Goal: Transaction & Acquisition: Purchase product/service

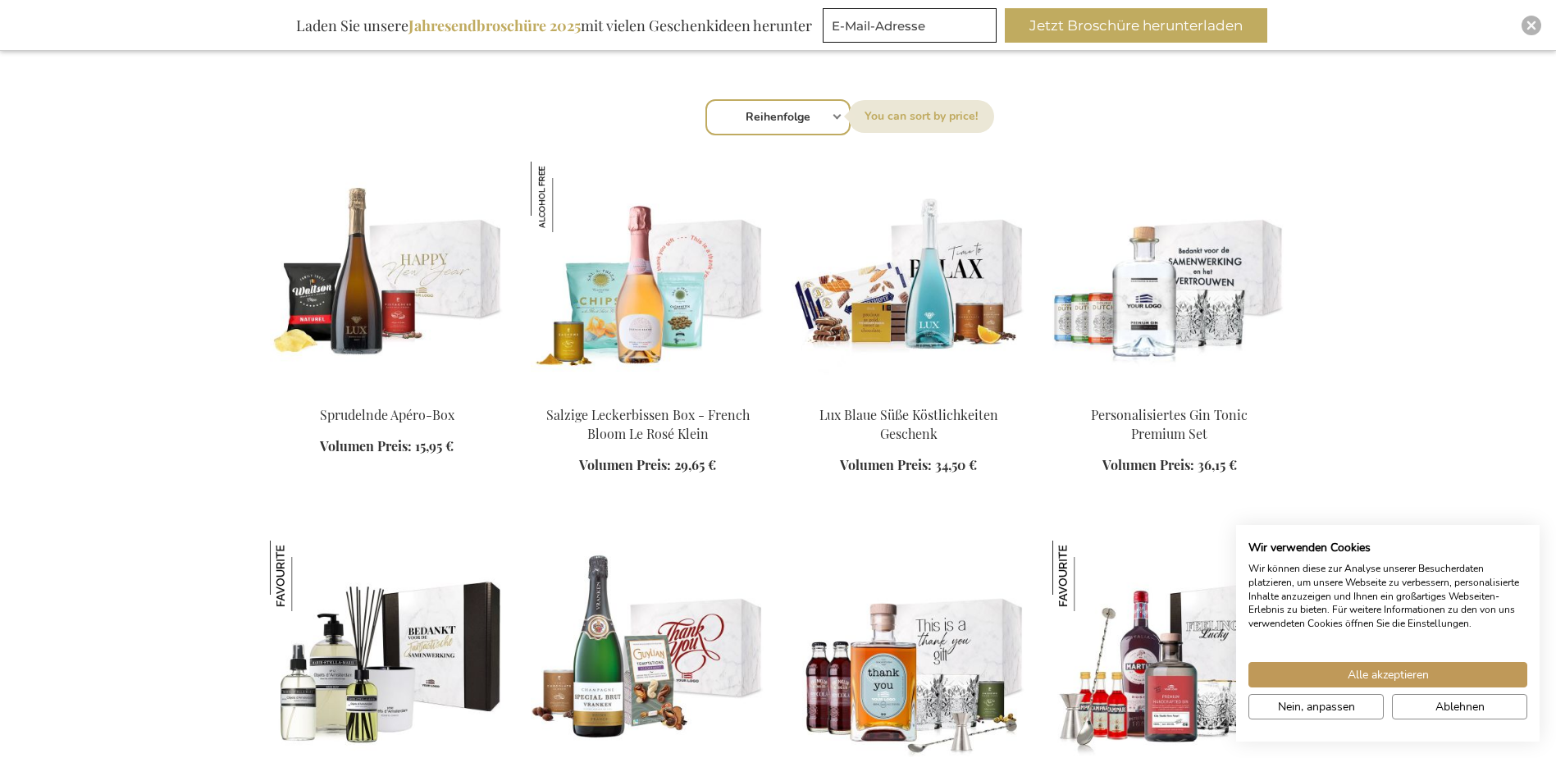
scroll to position [1061, 0]
click at [1362, 676] on span "Alle akzeptieren" at bounding box center [1388, 674] width 81 height 17
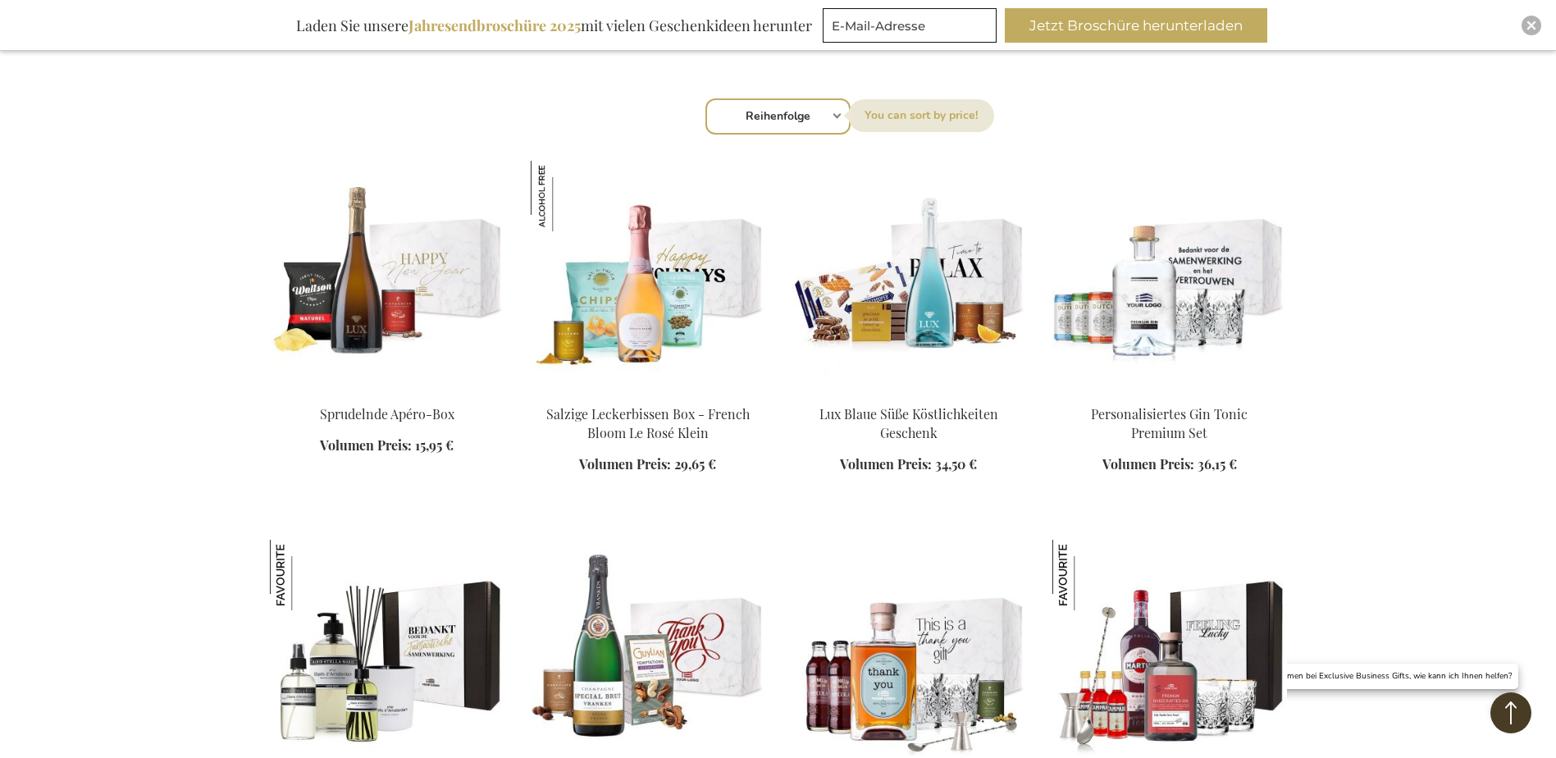
click at [663, 377] on img at bounding box center [648, 276] width 235 height 230
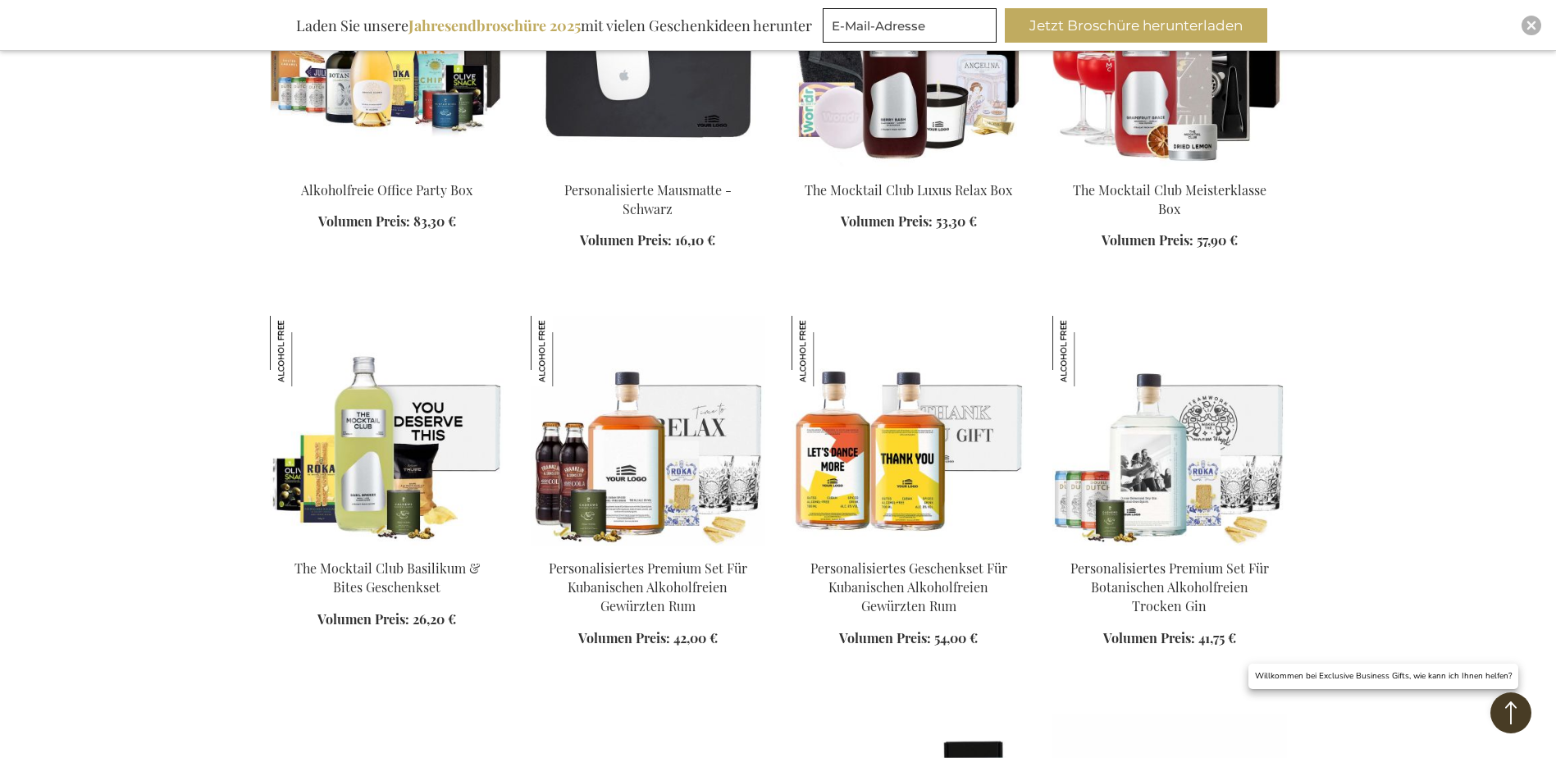
scroll to position [2207, 0]
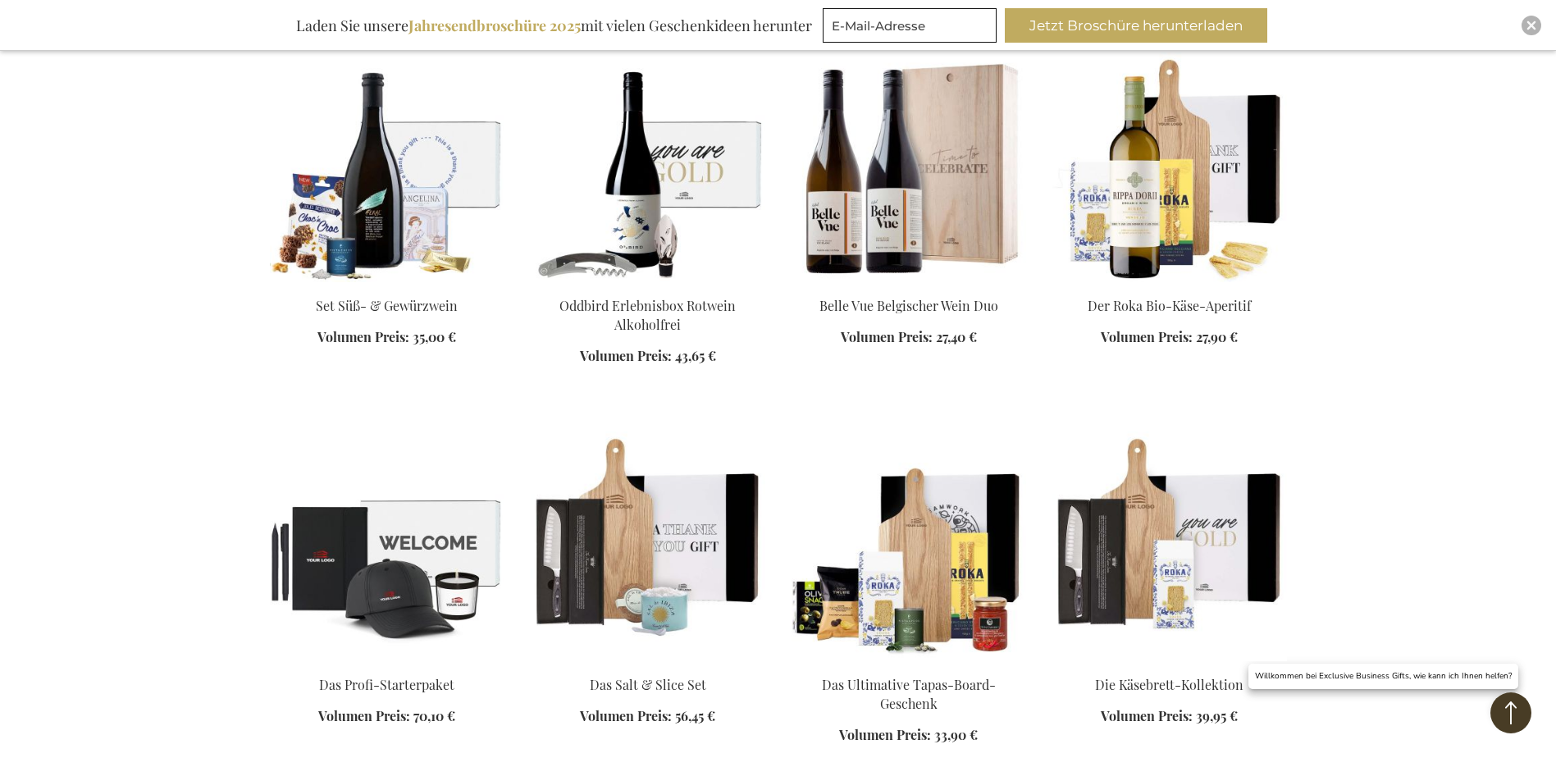
scroll to position [3601, 0]
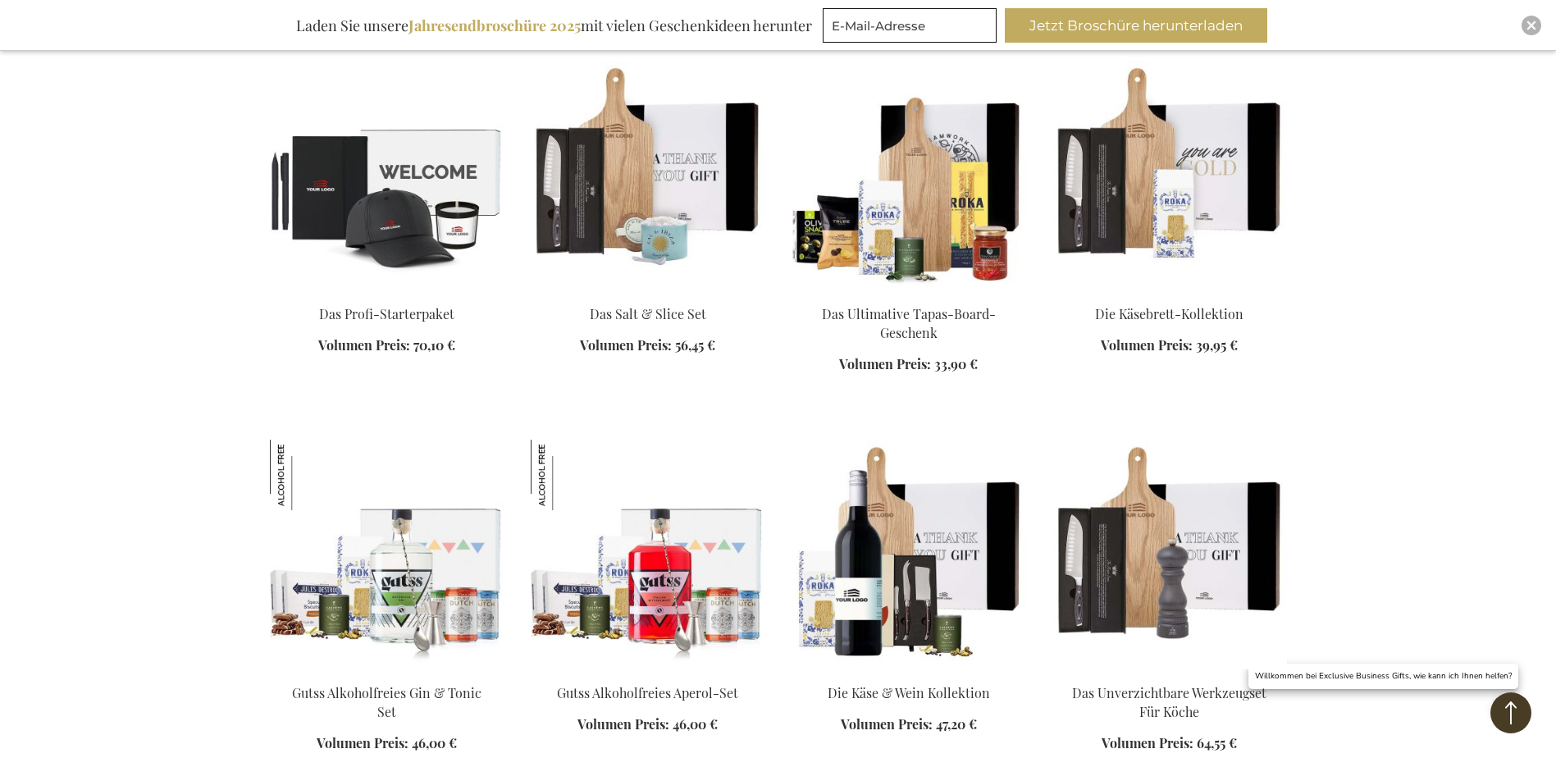
scroll to position [3929, 0]
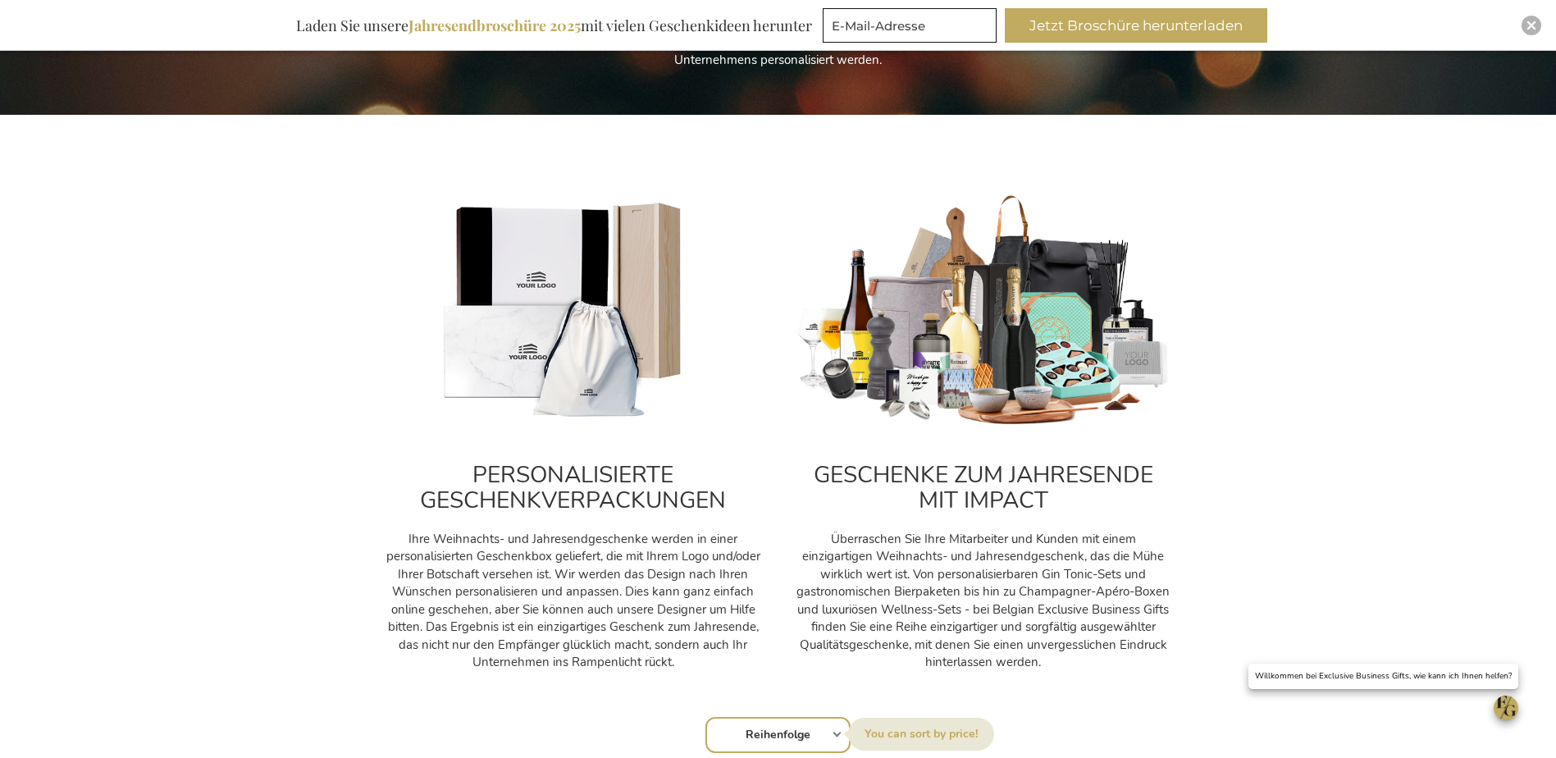
scroll to position [656, 0]
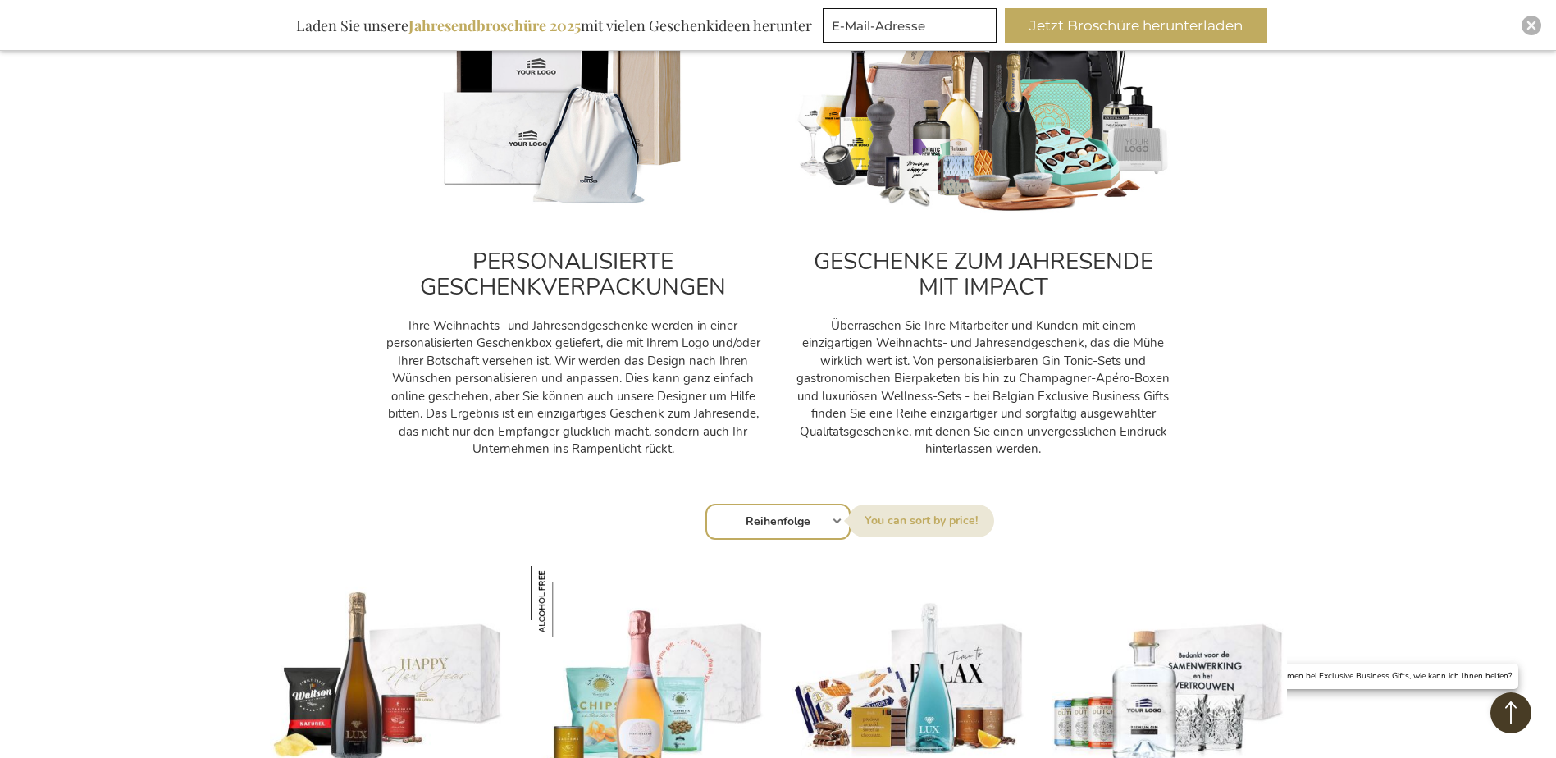
click at [838, 520] on div "Sortieren nach Reihenfolge Best Sellers Am meisten angesehen Neu Biggest Saving…" at bounding box center [778, 519] width 1000 height 39
click at [829, 520] on select "Reihenfolge Best Sellers Am meisten angesehen Neu Biggest Saving Price: low to …" at bounding box center [777, 522] width 145 height 36
select select "price_asc"
click at [705, 504] on select "Reihenfolge Best Sellers Am meisten angesehen Neu Biggest Saving Price: low to …" at bounding box center [777, 522] width 145 height 36
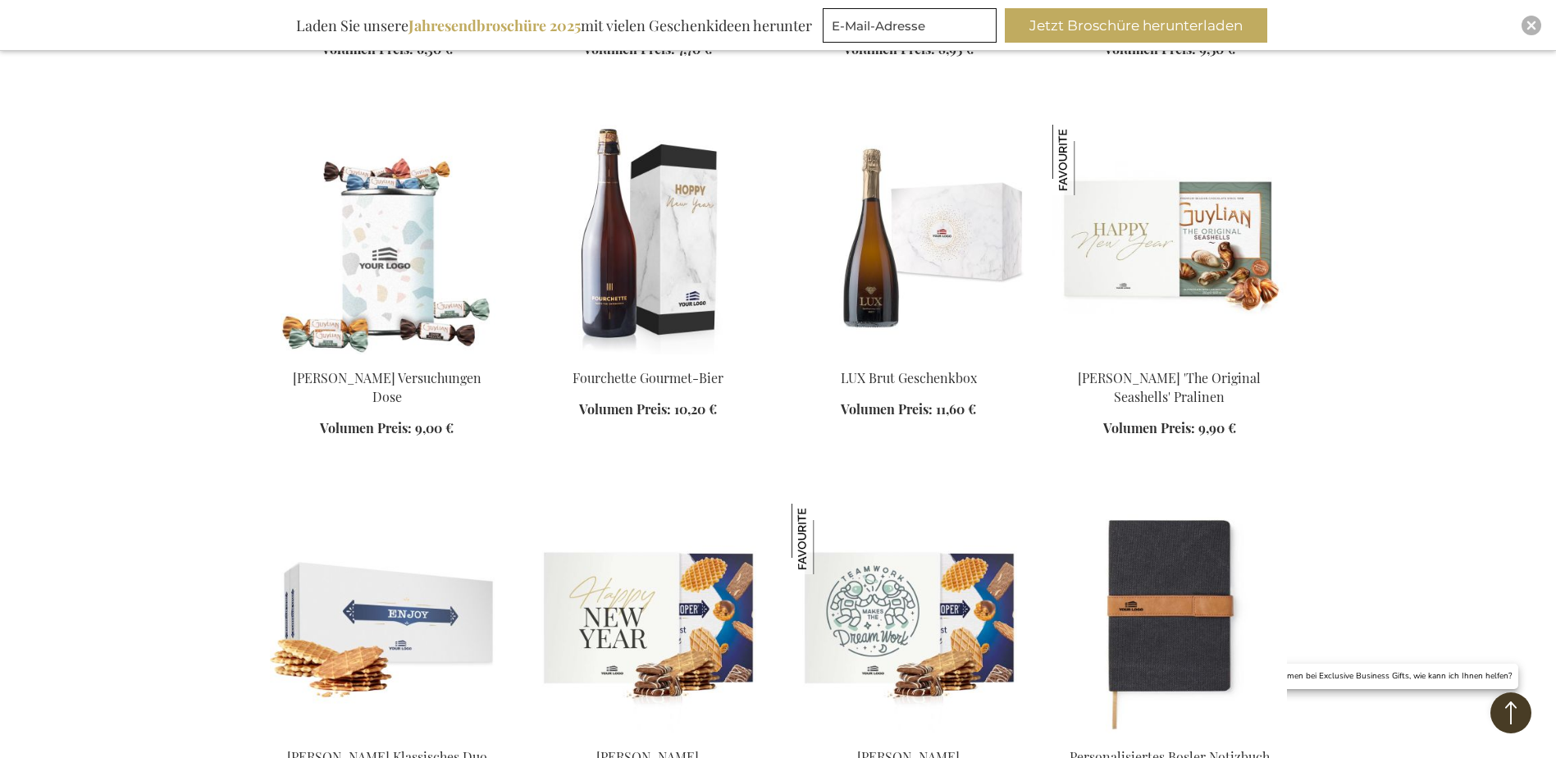
scroll to position [1805, 0]
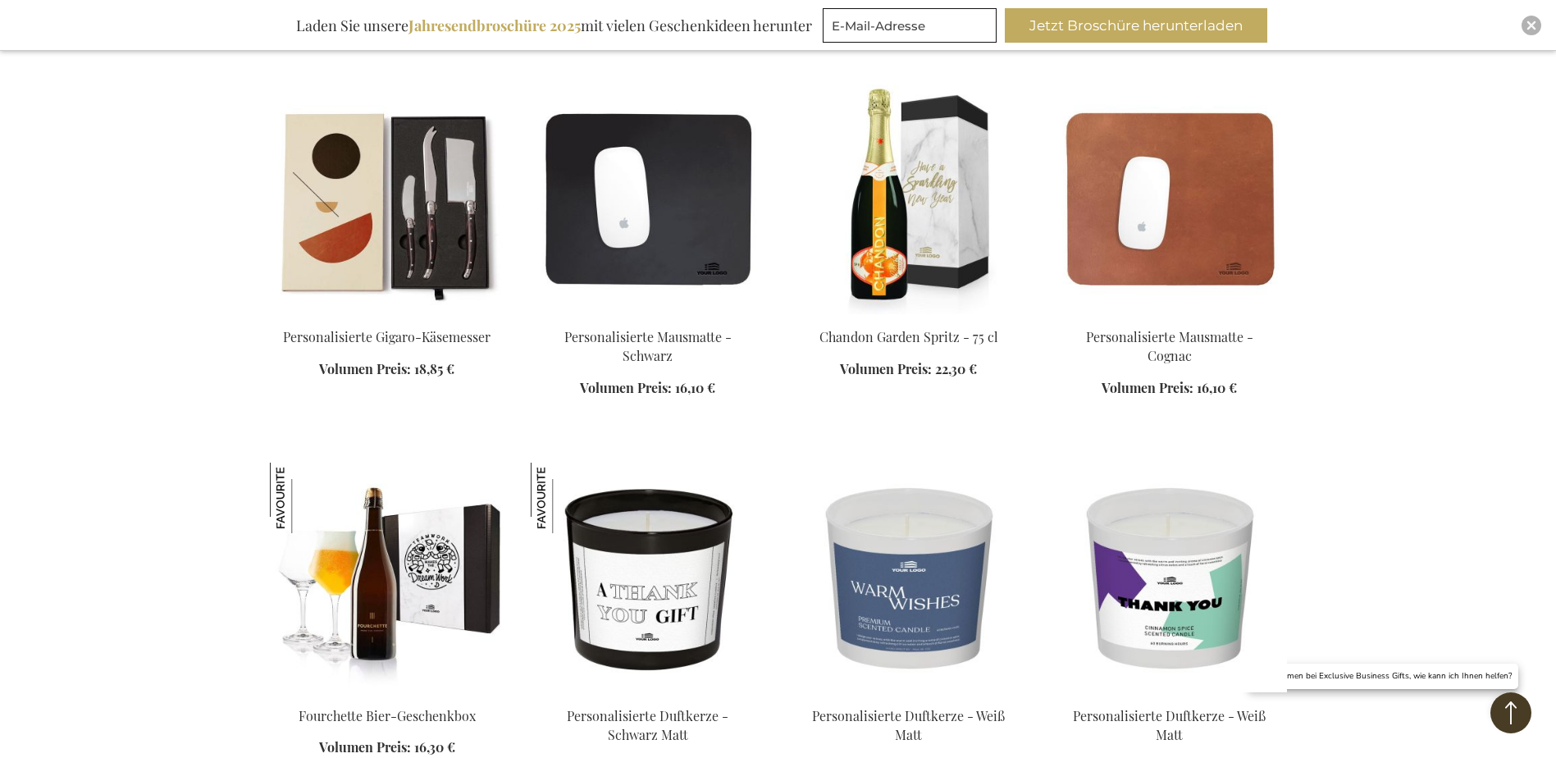
scroll to position [3199, 0]
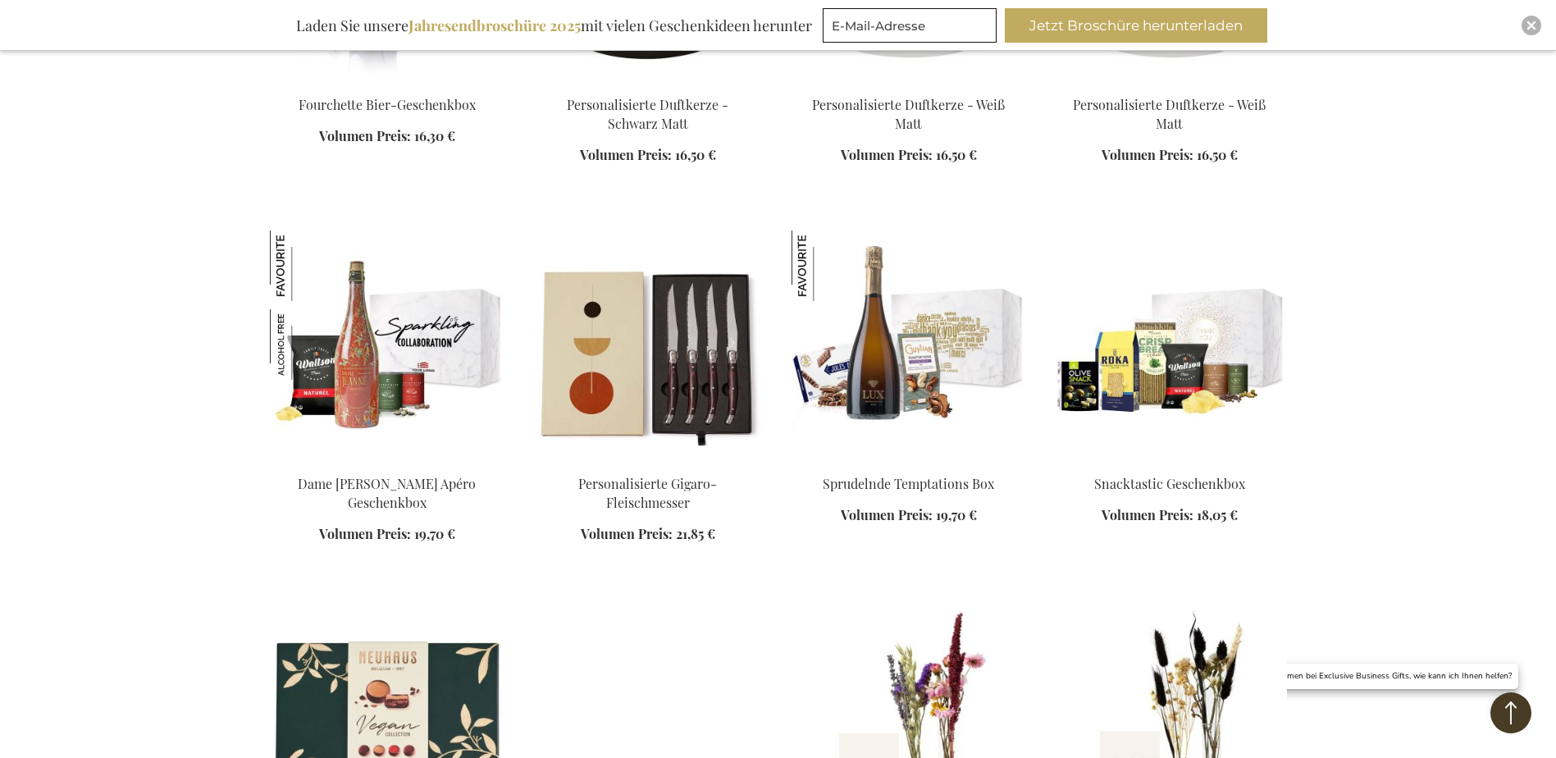
scroll to position [3691, 0]
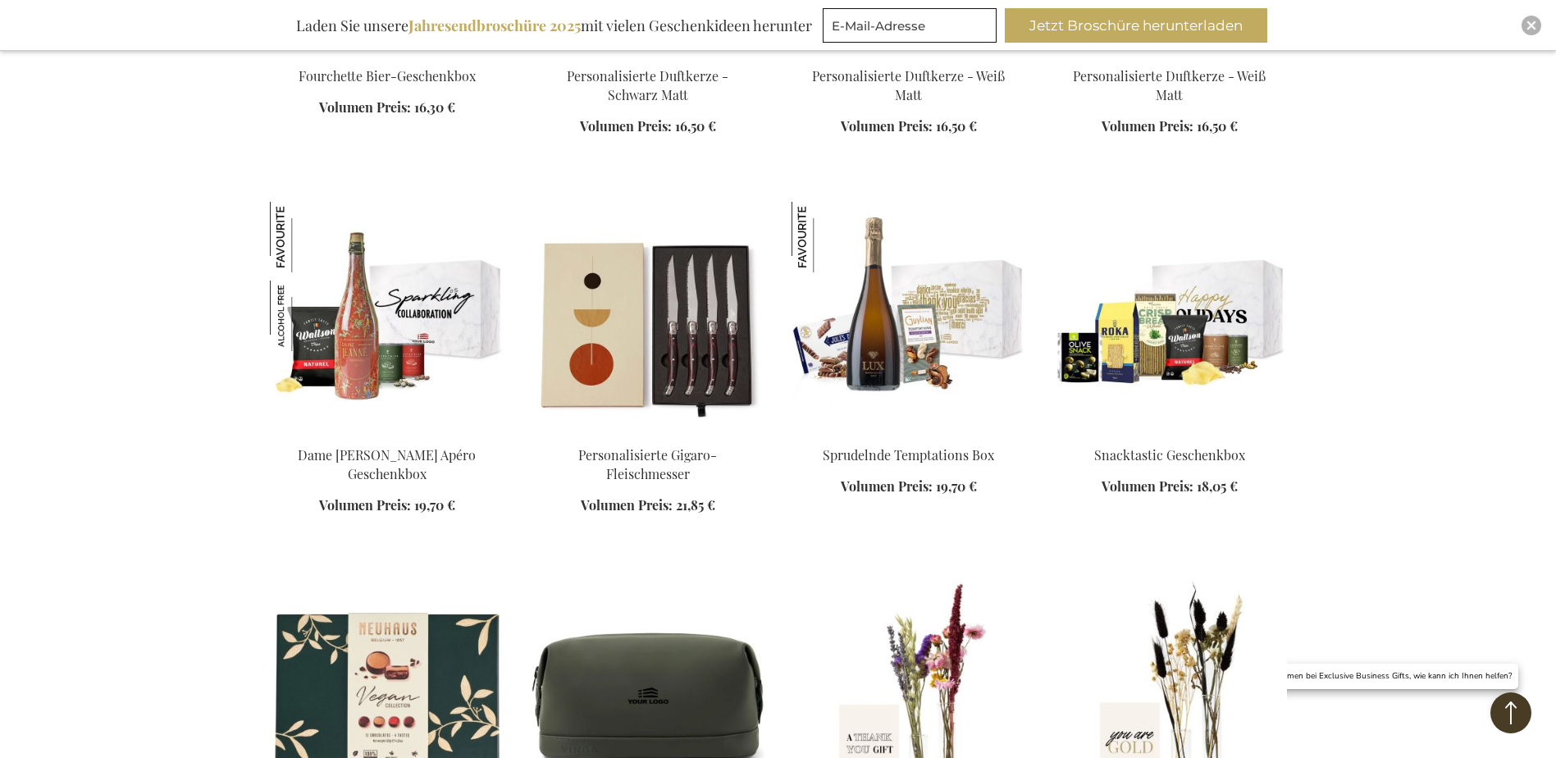
click at [1191, 344] on img at bounding box center [1169, 317] width 235 height 230
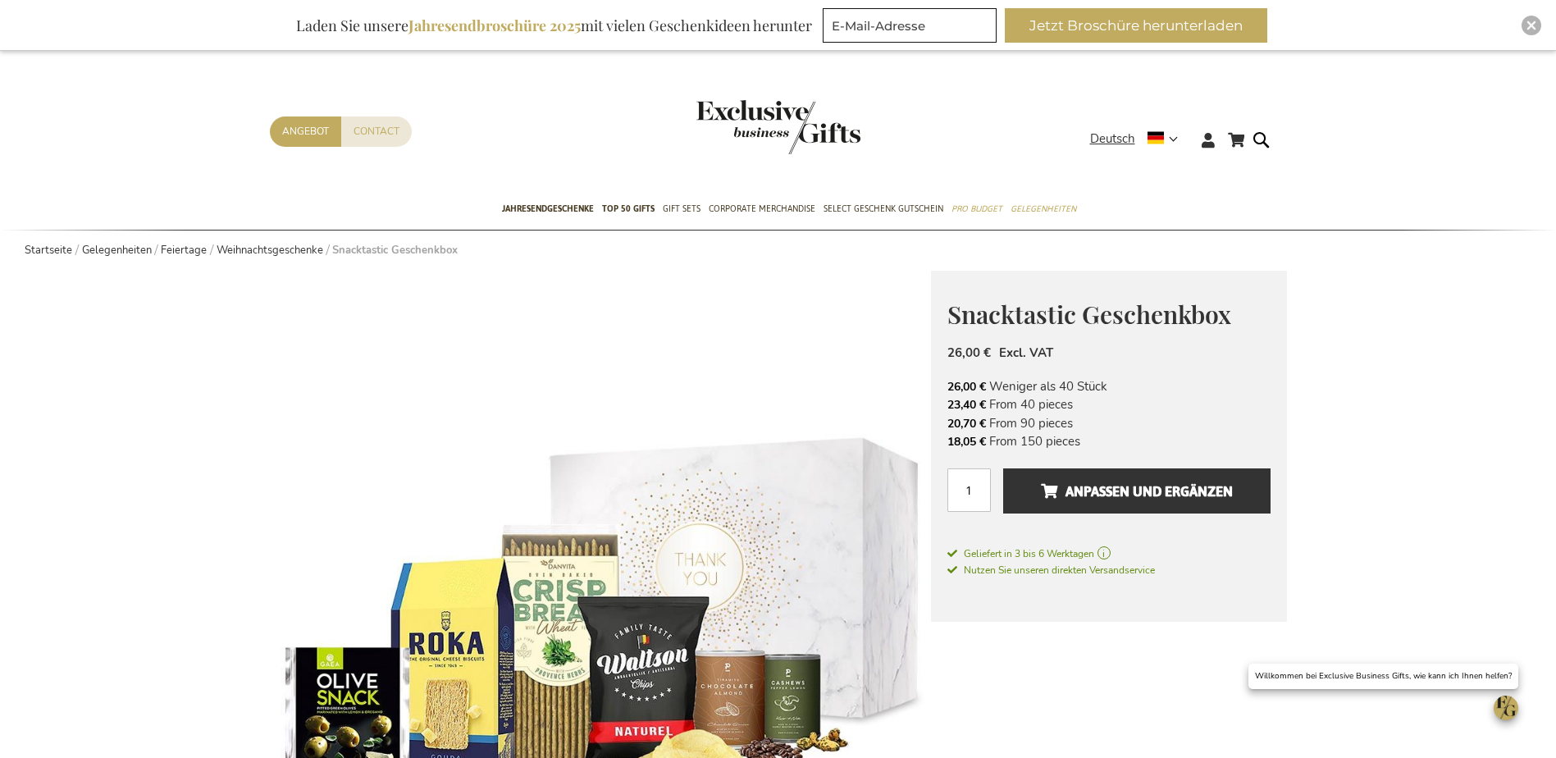
drag, startPoint x: 952, startPoint y: 407, endPoint x: 1114, endPoint y: 405, distance: 162.4
click at [1114, 405] on li "23,40 € From 40 pieces" at bounding box center [1108, 404] width 323 height 18
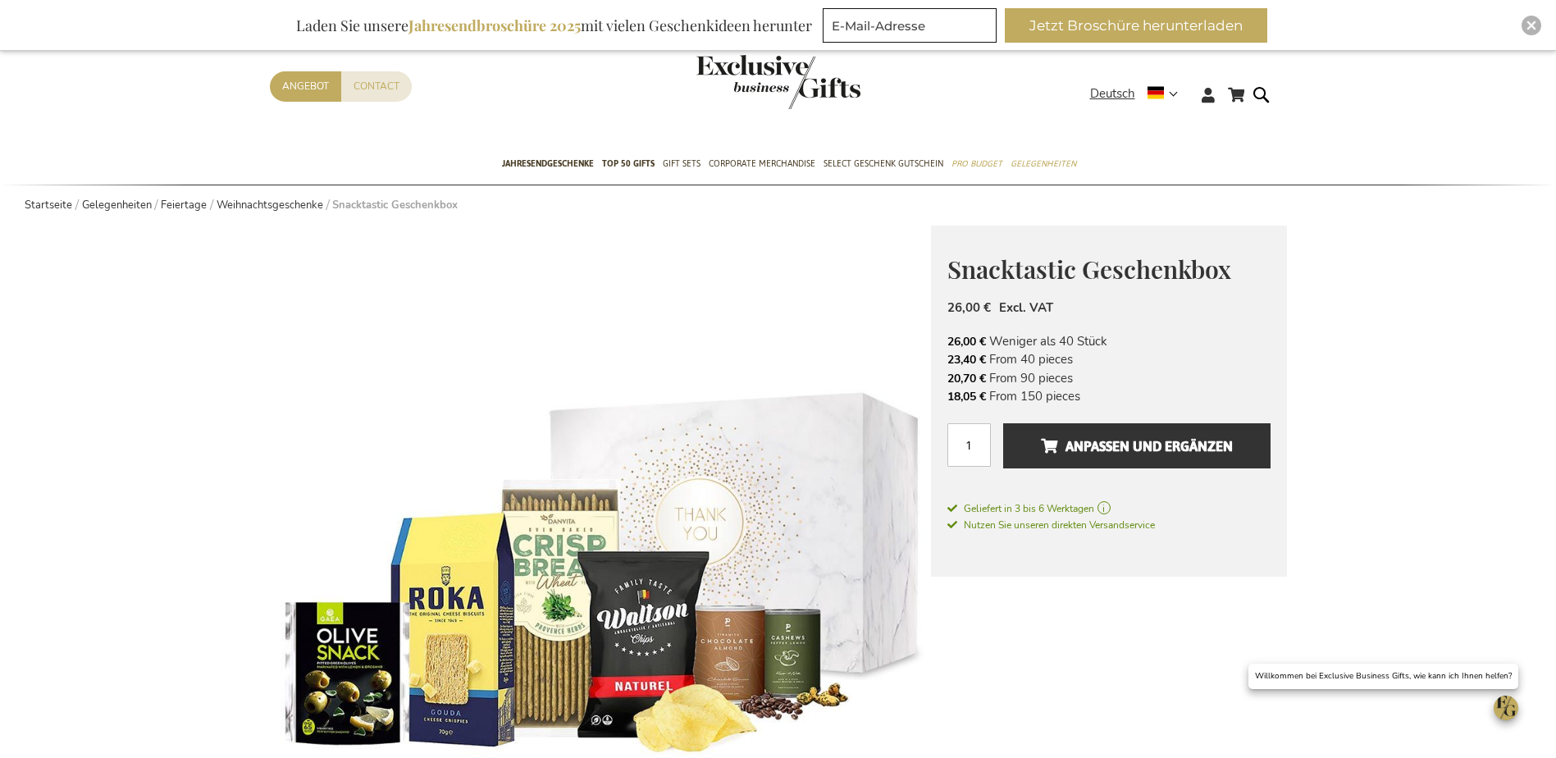
scroll to position [82, 0]
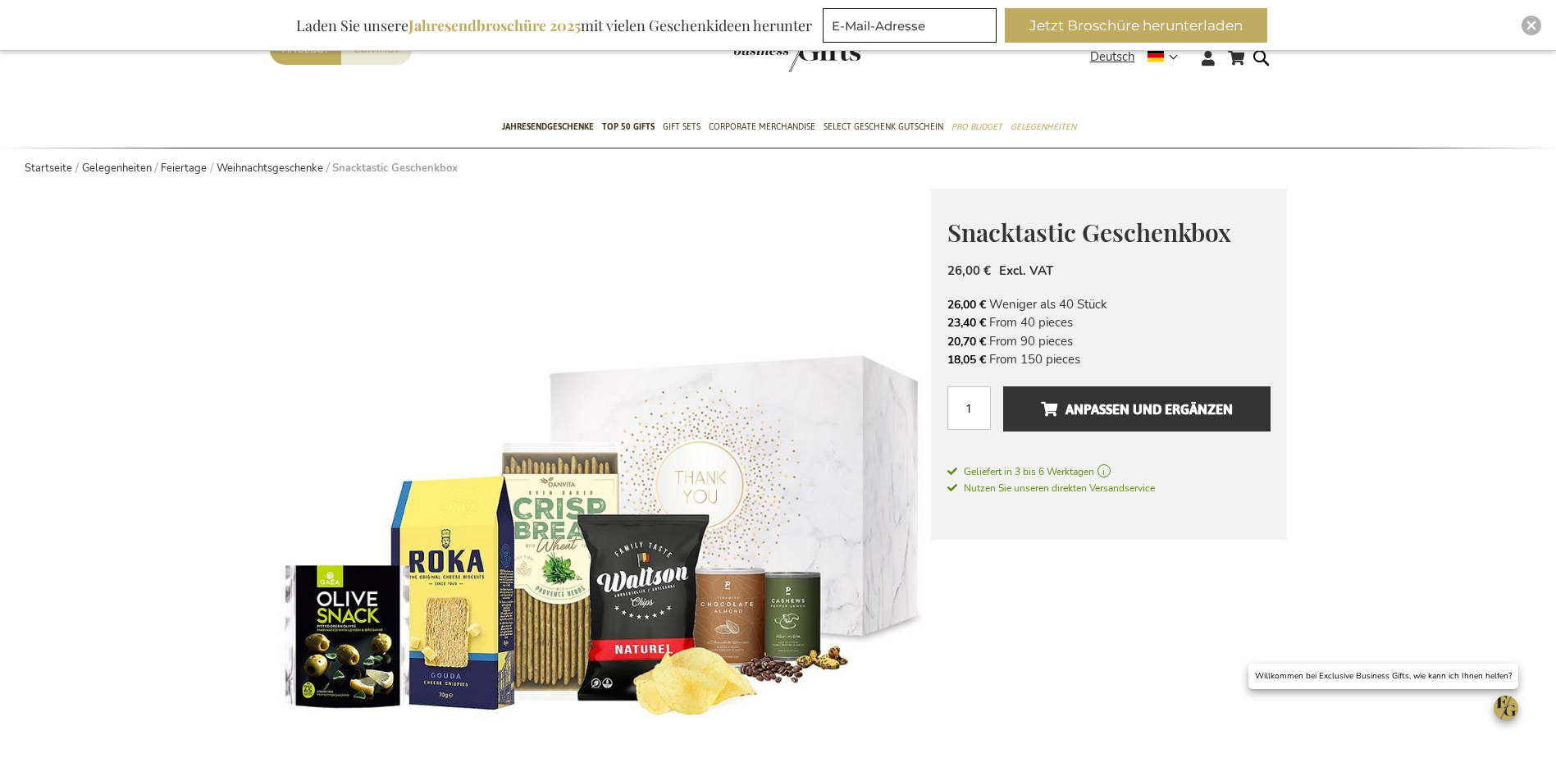
drag, startPoint x: 993, startPoint y: 321, endPoint x: 1134, endPoint y: 320, distance: 141.1
click at [1134, 320] on li "23,40 € From 40 pieces" at bounding box center [1108, 322] width 323 height 18
drag, startPoint x: 988, startPoint y: 317, endPoint x: 944, endPoint y: 322, distance: 43.7
click at [944, 322] on div "Snacktastic Geschenkbox 26,00 € Excl. VAT 26,00 € Weniger als 40 Stück 23,40 € …" at bounding box center [1109, 365] width 356 height 352
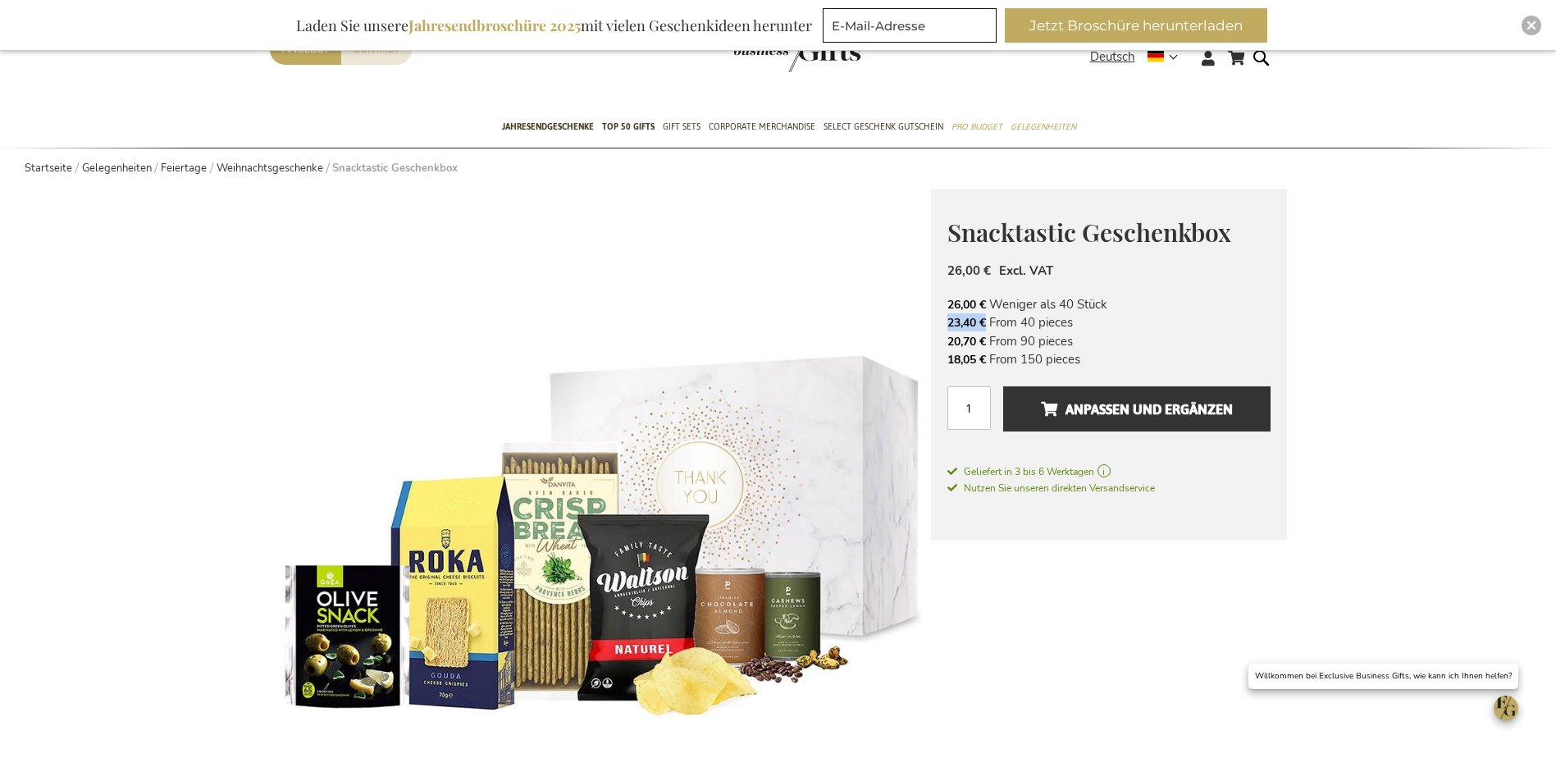
click at [944, 322] on div "Snacktastic Geschenkbox 26,00 € Excl. VAT 26,00 € Weniger als 40 Stück 23,40 € …" at bounding box center [1109, 365] width 356 height 352
click at [1199, 250] on div "Snacktastic Geschenkbox 26,00 € Excl. VAT 26,00 € Weniger als 40 Stück 23,40 € …" at bounding box center [1109, 365] width 356 height 352
drag, startPoint x: 949, startPoint y: 235, endPoint x: 1255, endPoint y: 229, distance: 306.0
click at [1255, 229] on h1 "Snacktastic Geschenkbox" at bounding box center [1108, 231] width 323 height 32
copy span "Snacktastic Geschenkbox"
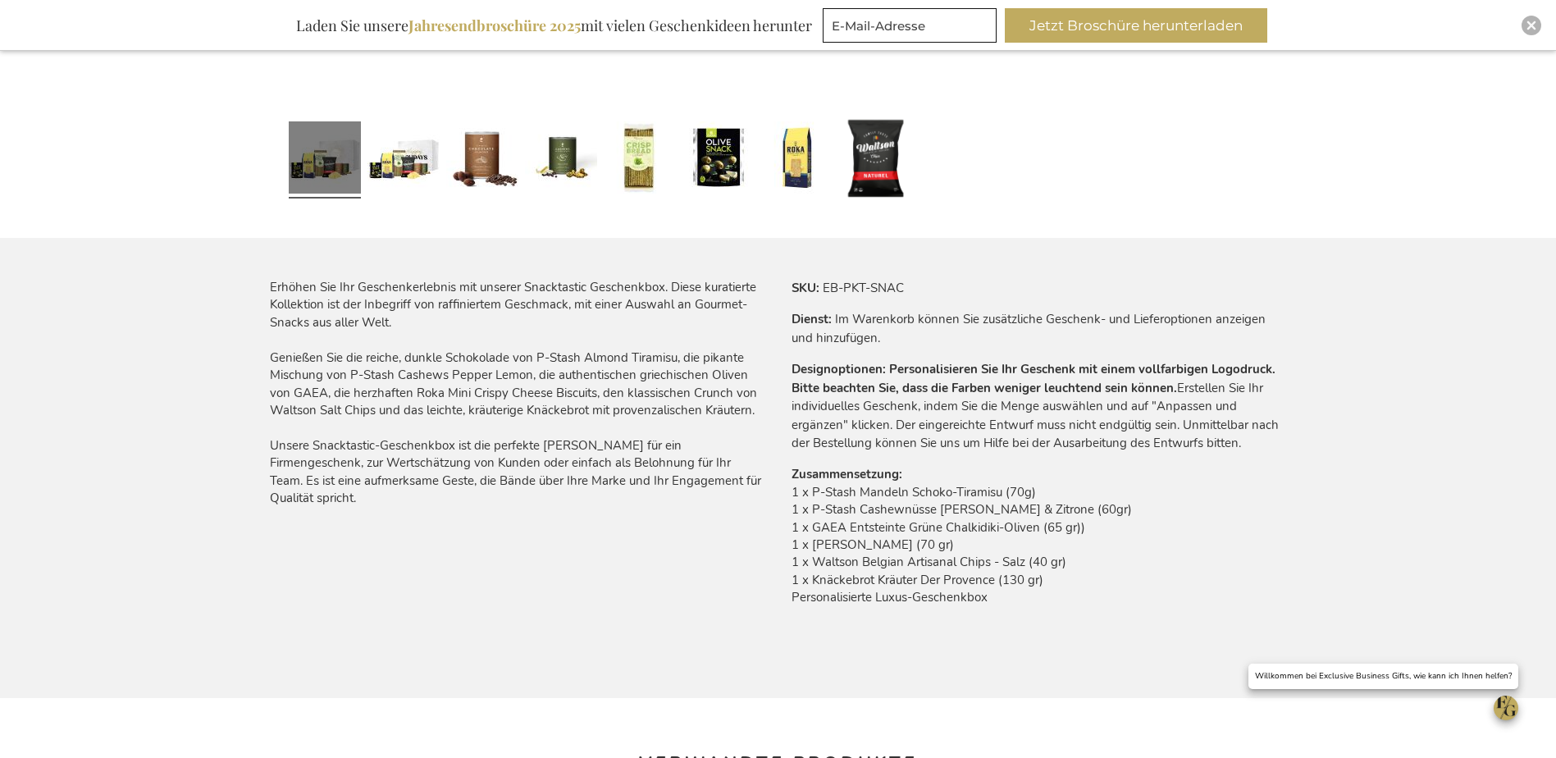
scroll to position [984, 0]
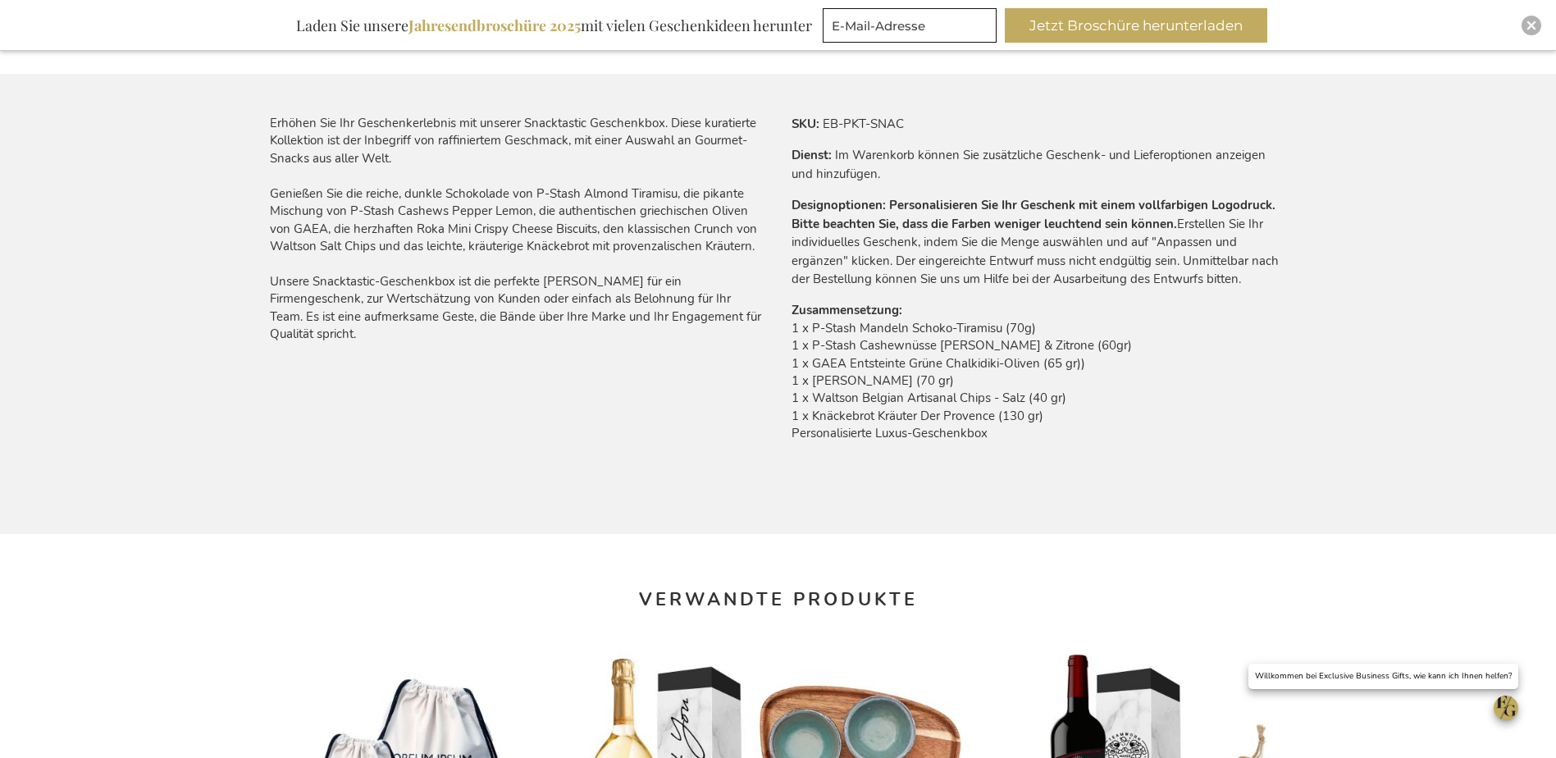
drag, startPoint x: 816, startPoint y: 328, endPoint x: 1099, endPoint y: 418, distance: 296.8
click at [1099, 418] on td "1 x P-Stash Mandeln Schoko-Tiramisu (70g) 1 x P-Stash Cashewnüsse Pfeffer & Zit…" at bounding box center [1039, 385] width 495 height 131
copy td "-Stash Mandeln Schoko-Tiramisu (70g) 1 x P-Stash Cashewnüsse Pfeffer & Zitrone …"
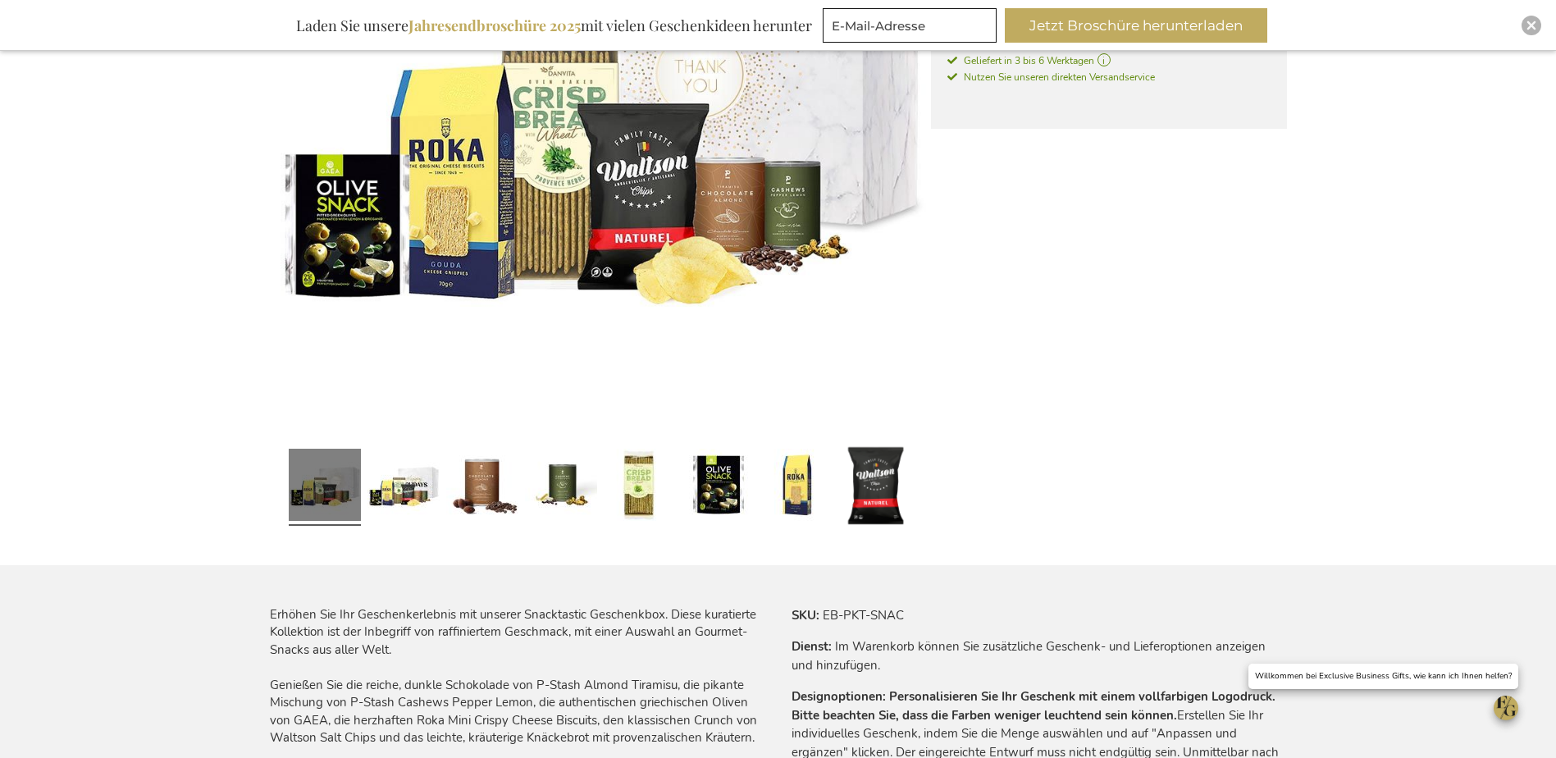
scroll to position [902, 0]
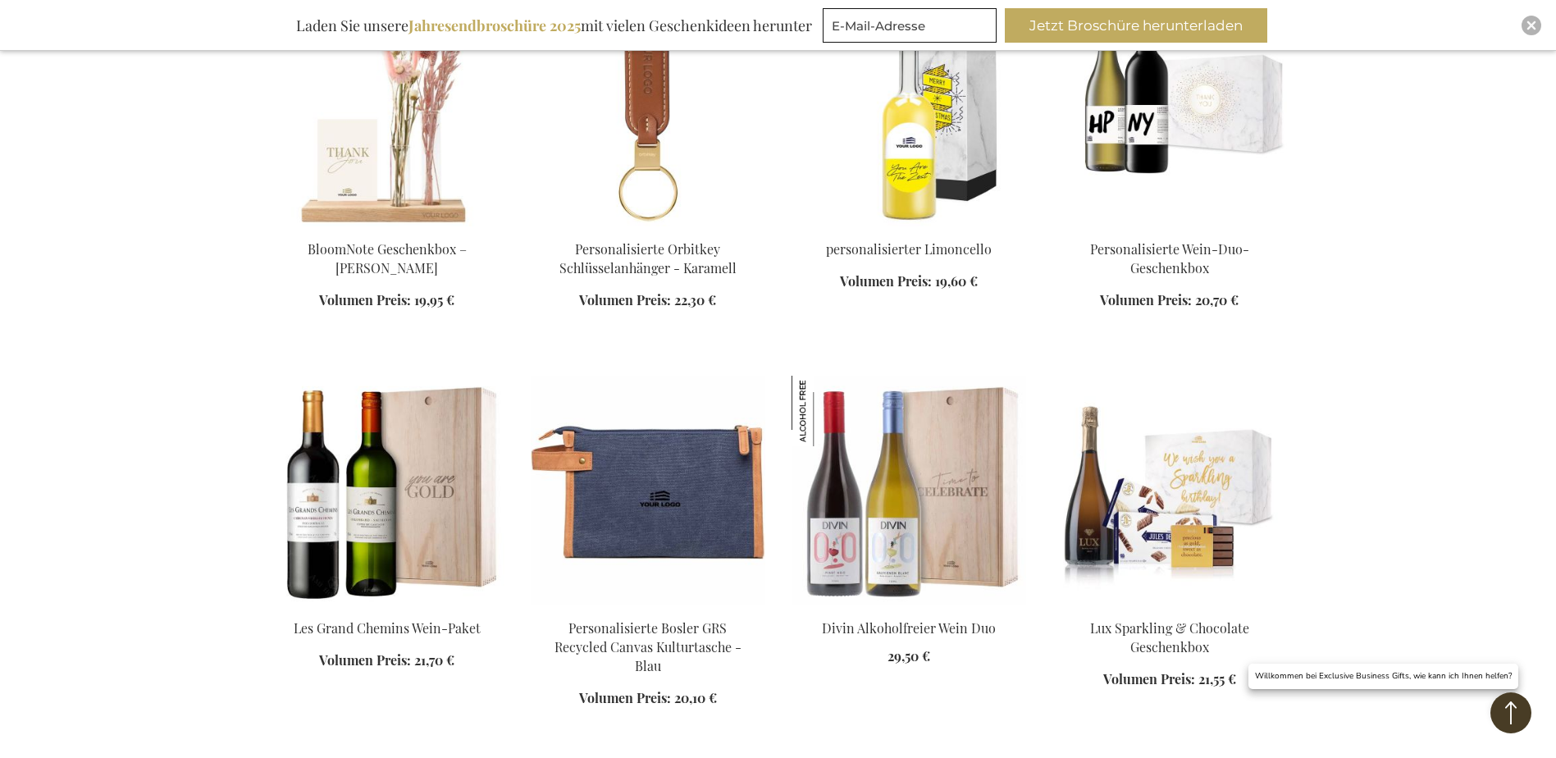
scroll to position [2586, 0]
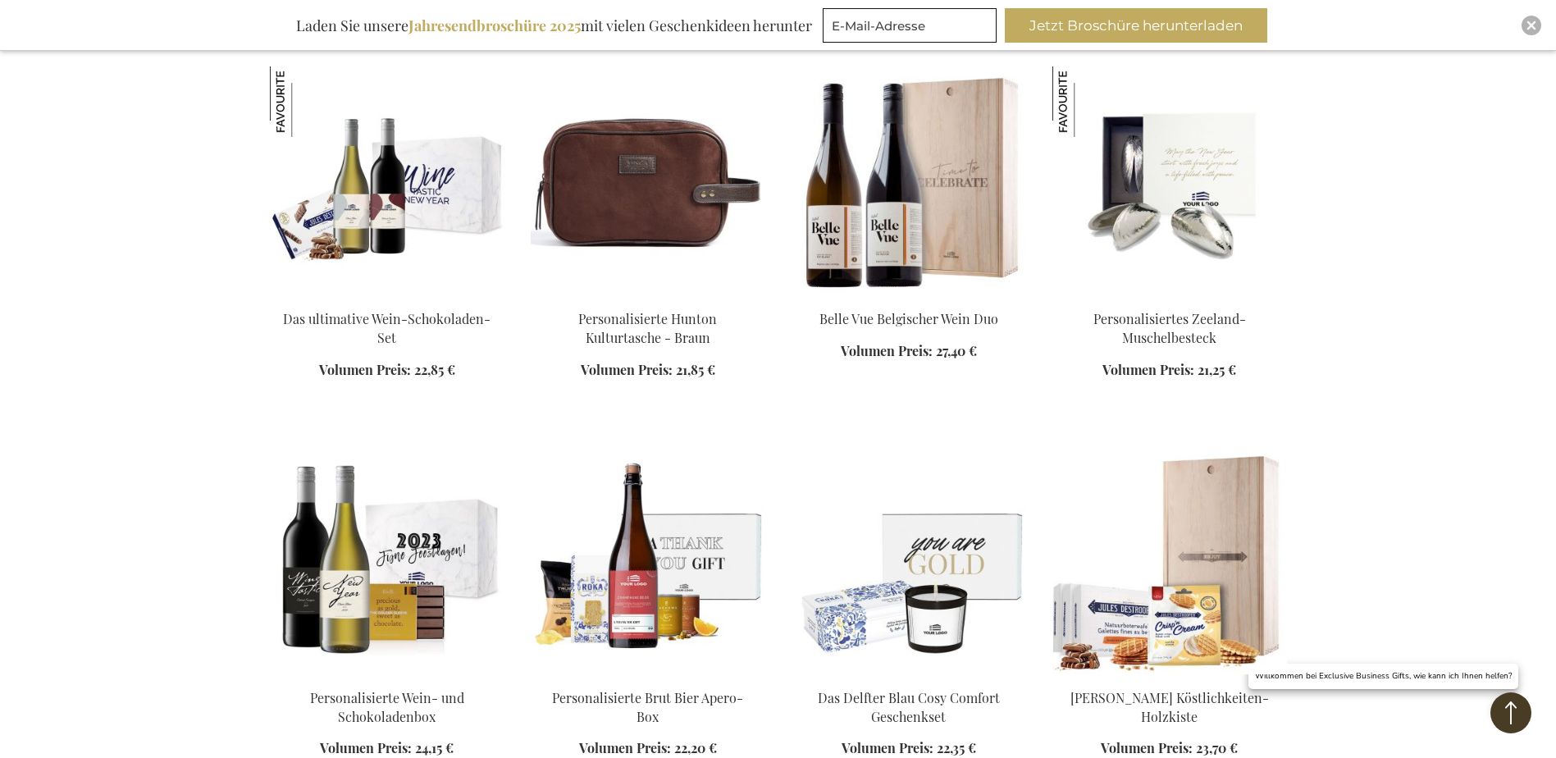
scroll to position [3324, 0]
